Goal: Find specific page/section: Locate a particular part of the current website

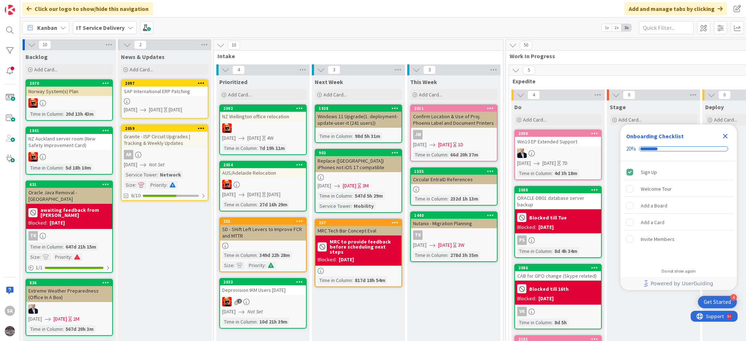
click at [726, 136] on icon "Close Checklist" at bounding box center [725, 136] width 5 height 5
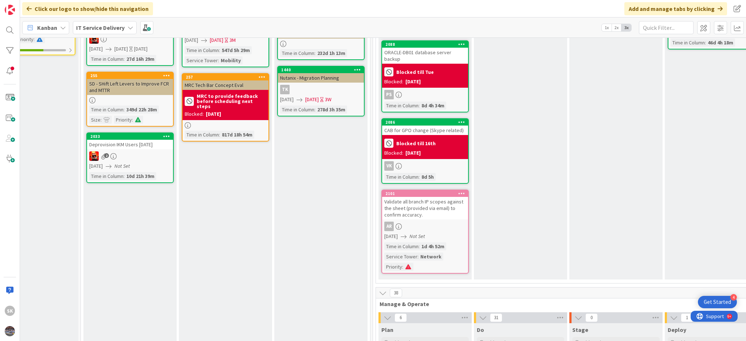
scroll to position [194, 133]
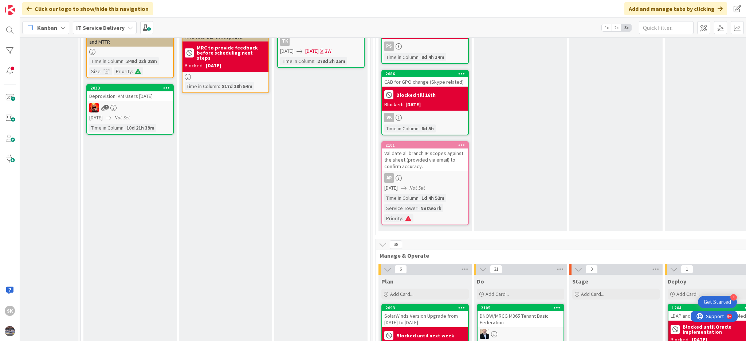
click at [530, 313] on div "DNOW/MRCG M365 Tenant Basic Federation" at bounding box center [520, 319] width 86 height 16
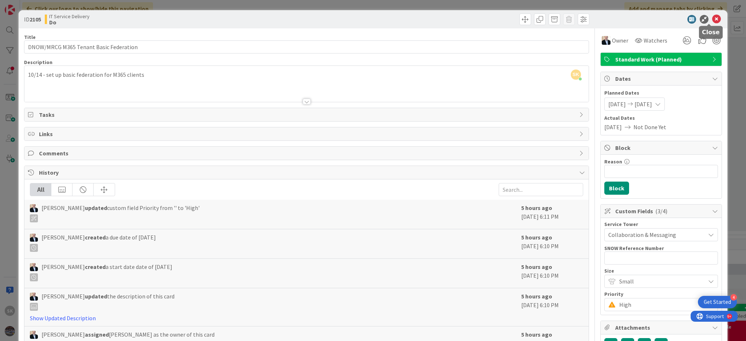
click at [712, 16] on icon at bounding box center [716, 19] width 9 height 9
